Goal: Information Seeking & Learning: Learn about a topic

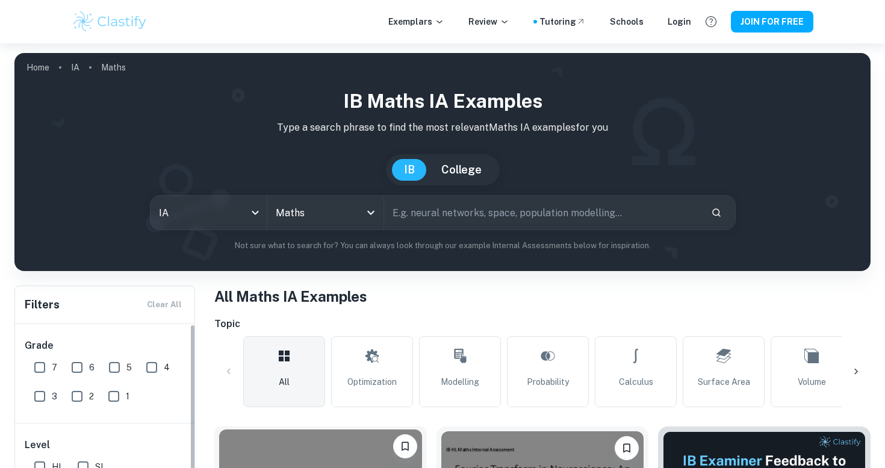
scroll to position [456, 0]
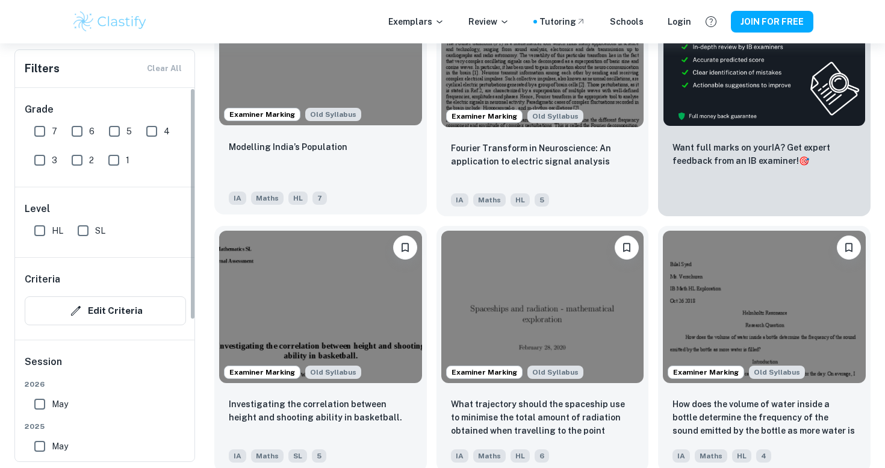
click at [290, 167] on div "Modelling India’s Population" at bounding box center [321, 160] width 184 height 41
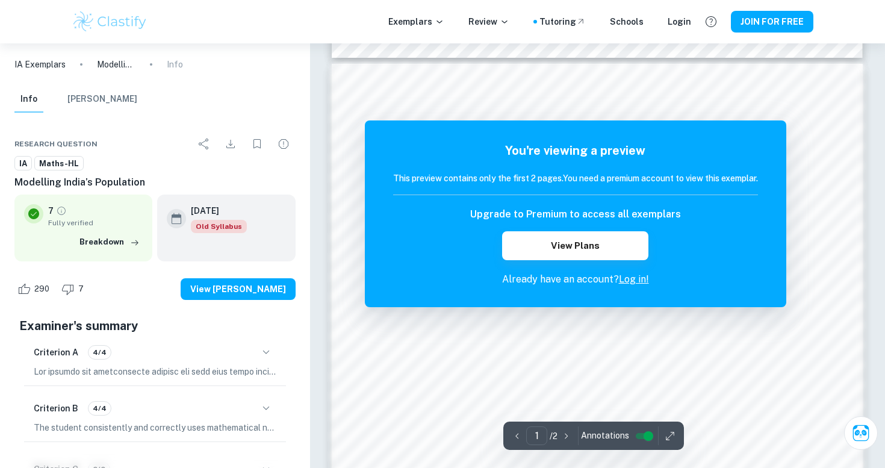
scroll to position [604, 0]
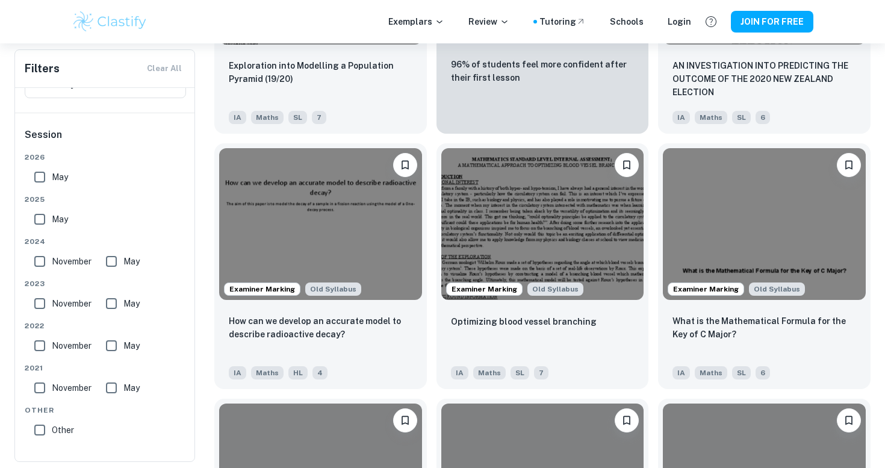
scroll to position [2478, 0]
